Goal: Check status: Check status

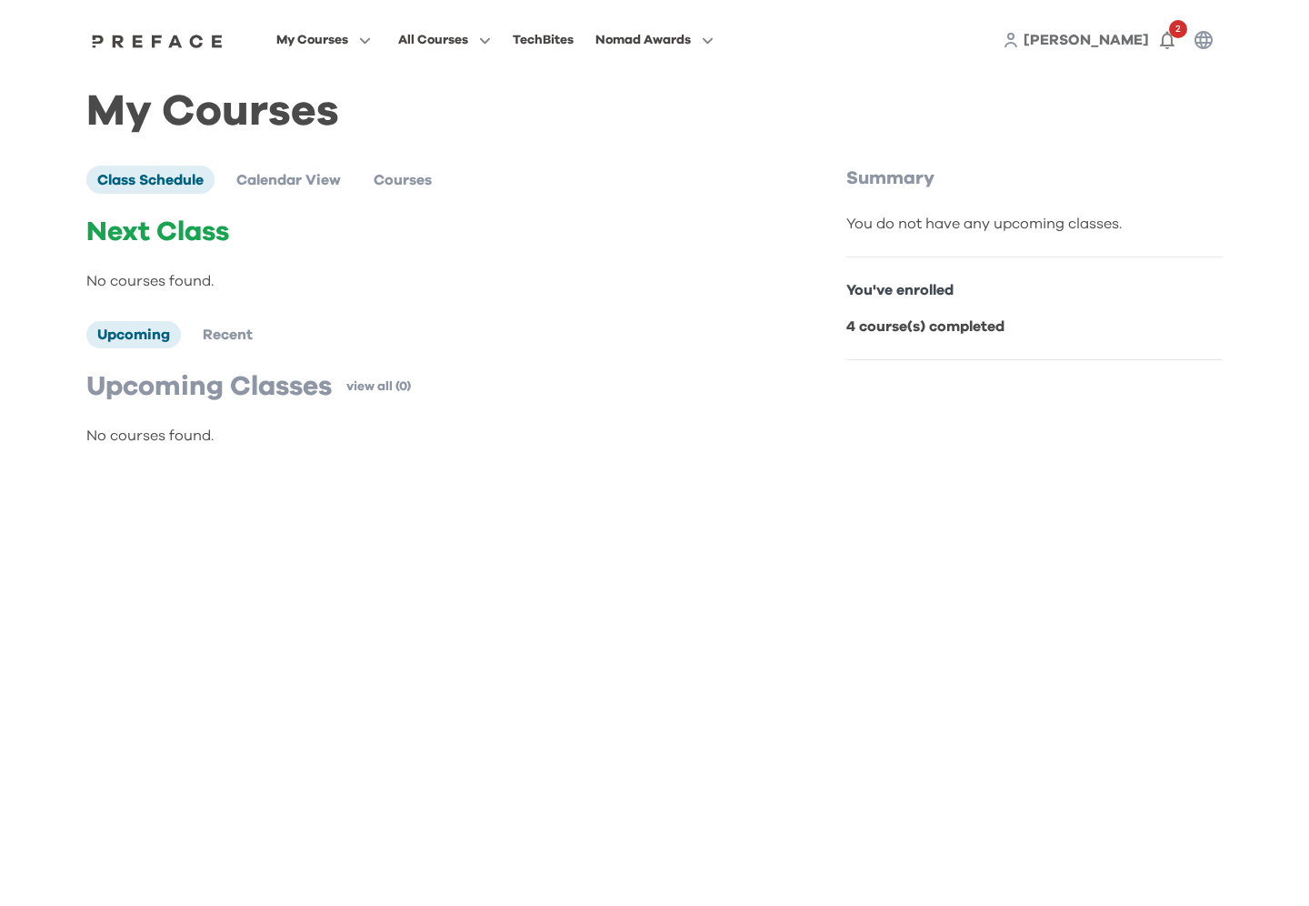
click at [316, 45] on span "My Courses" at bounding box center [312, 40] width 72 height 22
click at [337, 214] on span at bounding box center [323, 215] width 171 height 51
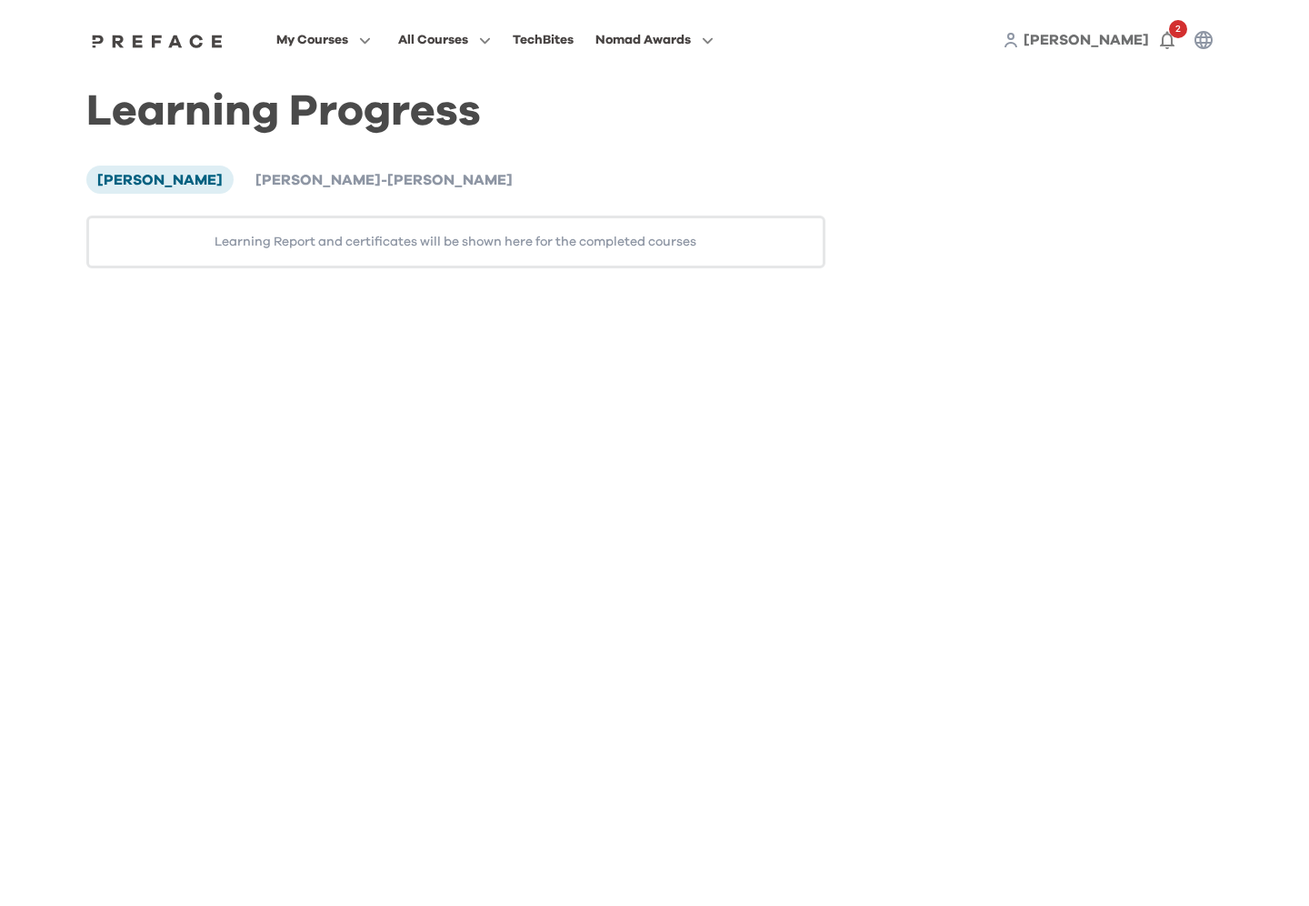
click at [262, 195] on div "VIvian Chen Aidan Chung-Ting Yiu Learning Report and certificates will be shown…" at bounding box center [455, 216] width 739 height 102
click at [264, 181] on span "Aidan Chung-Ting Yiu" at bounding box center [384, 180] width 257 height 15
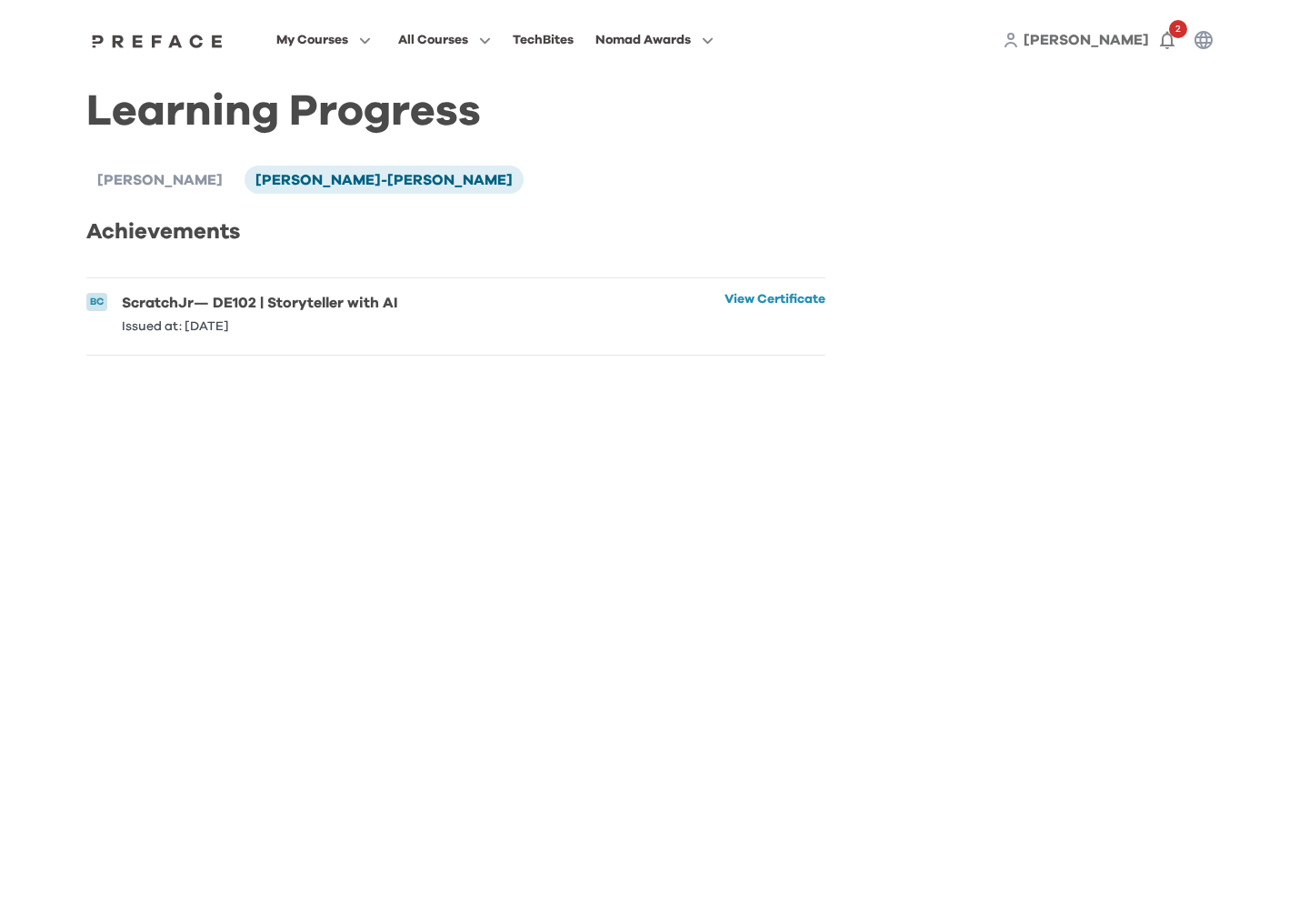
click at [486, 352] on li "BC ScratchJr — DE102 | Storyteller with AI Issued at: 15 Aug 2025 View Certific…" at bounding box center [455, 316] width 739 height 76
click at [399, 313] on li "BC ScratchJr — DE102 | Storyteller with AI Issued at: 15 Aug 2025 View Certific…" at bounding box center [455, 316] width 739 height 76
